Goal: Answer question/provide support: Share knowledge or assist other users

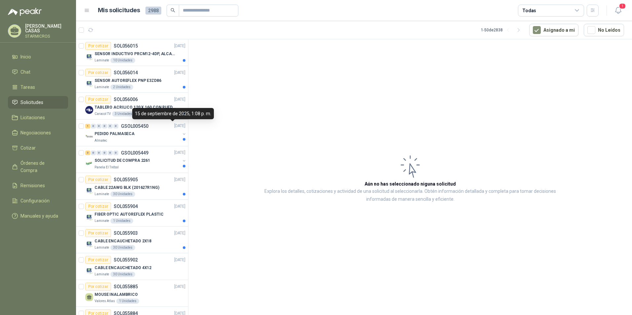
drag, startPoint x: 163, startPoint y: 120, endPoint x: 159, endPoint y: 113, distance: 7.4
click at [159, 113] on div "15 de septiembre de 2025, 1:08 p. m." at bounding box center [173, 113] width 82 height 11
click at [156, 101] on div "Por cotizar SOL056006 15/09/25" at bounding box center [135, 100] width 100 height 8
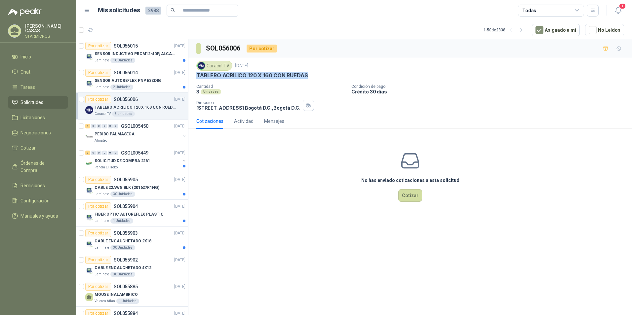
drag, startPoint x: 193, startPoint y: 73, endPoint x: 315, endPoint y: 72, distance: 121.7
click at [315, 72] on div "Caracol TV 15 sept, 2025 TABLERO ACRILICO 120 X 160 CON RUEDAS Cantidad 3 Unida…" at bounding box center [410, 86] width 444 height 56
copy p "TABLERO ACRILICO 120 X 160 CON RUEDAS"
click at [512, 100] on div "Cantidad 3 Unidades Condición de pago Crédito 30 días Dirección CALLE 103 No.69…" at bounding box center [410, 97] width 428 height 27
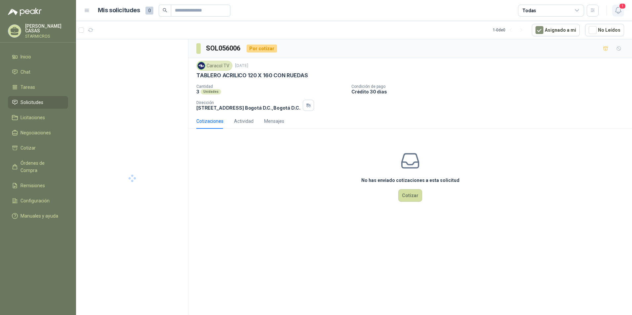
click at [619, 8] on span "1" at bounding box center [622, 6] width 7 height 6
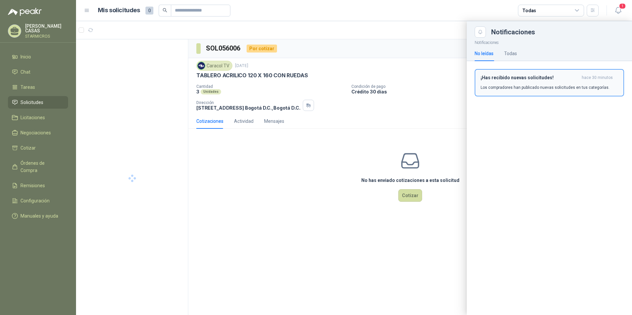
click at [535, 76] on h3 "¡Has recibido nuevas solicitudes!" at bounding box center [530, 78] width 99 height 6
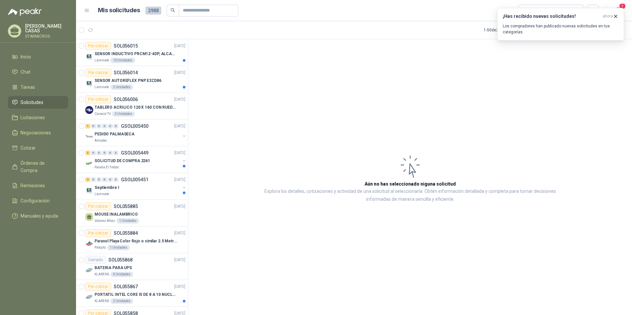
click at [465, 218] on article "Aún no has seleccionado niguna solicitud Explora los detalles, cotizaciones y a…" at bounding box center [410, 178] width 444 height 278
click at [580, 18] on h3 "¡Has recibido nuevas solicitudes!" at bounding box center [551, 17] width 97 height 6
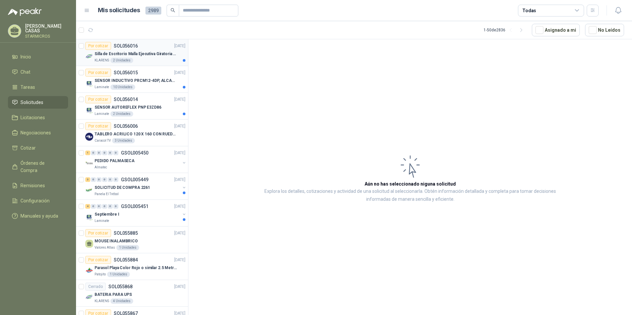
click at [133, 51] on p "Silla de Escritorio Malla Ejecutiva Giratoria Cromada con Reposabrazos Fijo Neg…" at bounding box center [136, 54] width 82 height 6
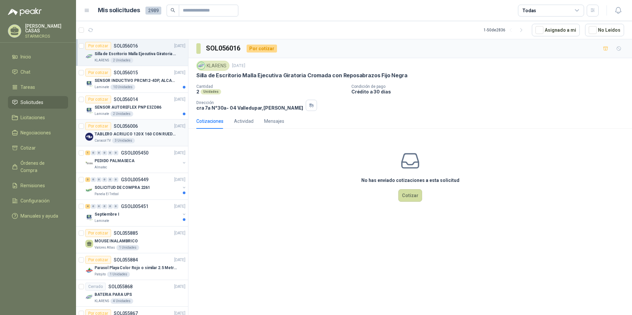
click at [144, 131] on div "TABLERO ACRILICO 120 X 160 CON RUEDAS" at bounding box center [140, 134] width 91 height 8
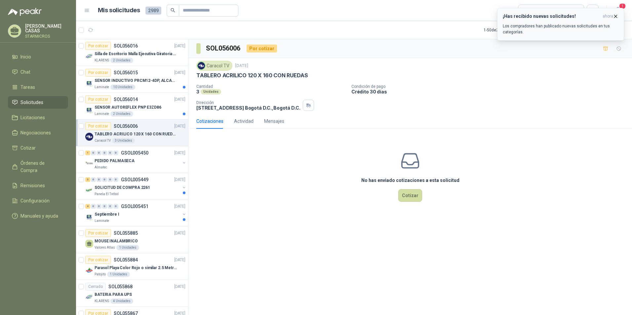
click at [572, 9] on button "¡Has recibido nuevas solicitudes! ahora Los compradores han publicado nuevas so…" at bounding box center [560, 24] width 127 height 33
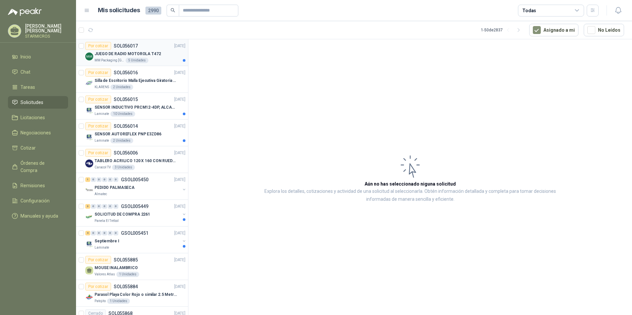
click at [154, 49] on div "Por cotizar SOL056017 15/09/25" at bounding box center [135, 46] width 100 height 8
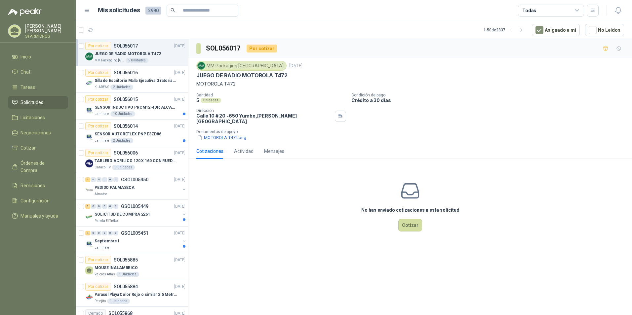
click at [603, 134] on div "MOTOROLA T472.png" at bounding box center [412, 137] width 433 height 7
click at [564, 164] on div "No has enviado cotizaciones a esta solicitud Cotizar" at bounding box center [410, 206] width 444 height 84
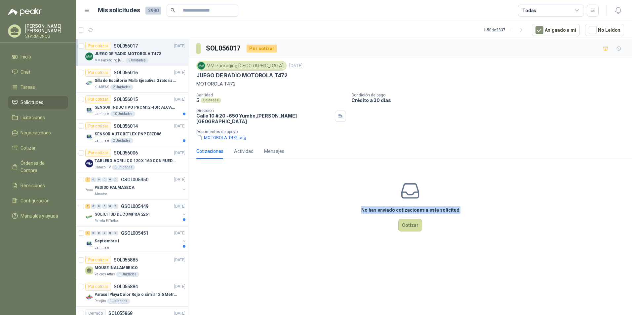
click at [564, 164] on div "No has enviado cotizaciones a esta solicitud Cotizar" at bounding box center [410, 206] width 444 height 84
